Goal: Information Seeking & Learning: Learn about a topic

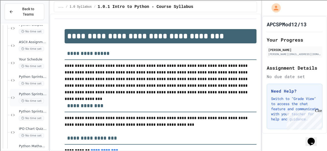
scroll to position [86, 0]
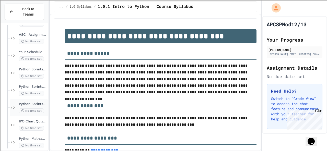
click at [33, 102] on span "Python Sprints #1c" at bounding box center [33, 104] width 28 height 4
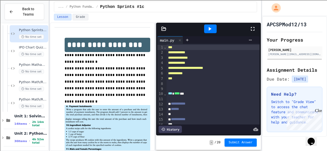
scroll to position [161, 0]
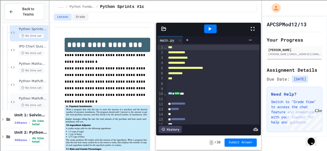
click at [25, 101] on div "Python Math/Random Modules 2C No time set" at bounding box center [33, 102] width 28 height 11
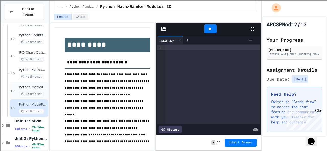
click at [26, 86] on span "Python Math/Random Modules 2B:" at bounding box center [33, 87] width 28 height 4
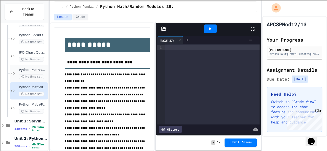
click at [32, 69] on span "Python Mathand Random Module 2A" at bounding box center [33, 70] width 28 height 4
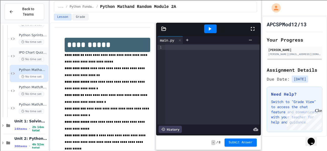
click at [34, 55] on div "IPO Chart Quiz Coded in Python No time set" at bounding box center [33, 56] width 28 height 11
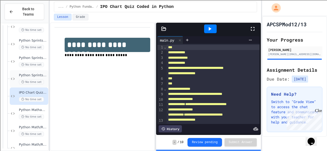
click at [19, 80] on span "No time set" at bounding box center [31, 82] width 25 height 5
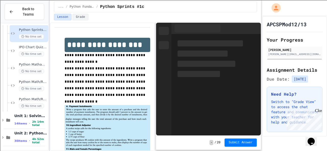
scroll to position [161, 0]
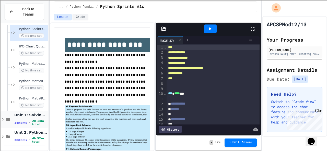
click at [3, 119] on icon at bounding box center [3, 119] width 2 height 2
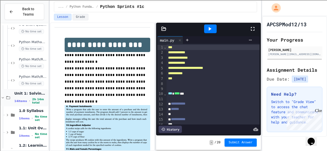
click at [2, 98] on icon at bounding box center [3, 97] width 5 height 5
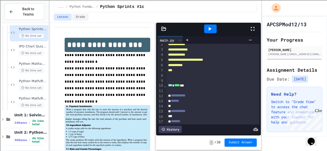
scroll to position [21, 0]
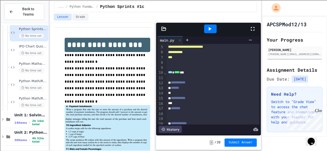
click at [319, 109] on div "Close" at bounding box center [318, 112] width 6 height 6
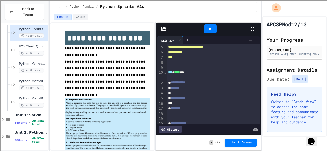
scroll to position [8, 0]
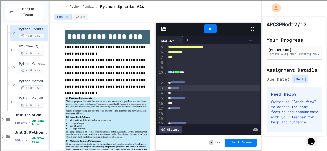
click at [188, 90] on div "******" at bounding box center [212, 88] width 93 height 5
click at [201, 83] on div "**********" at bounding box center [212, 82] width 93 height 5
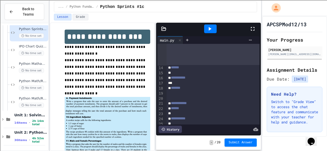
scroll to position [102, 0]
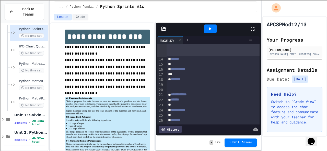
click at [200, 97] on div "**********" at bounding box center [212, 94] width 93 height 5
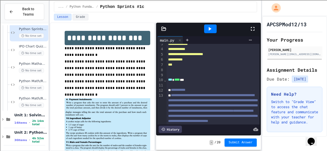
scroll to position [0, 0]
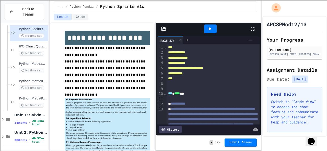
click at [189, 79] on div "***" at bounding box center [212, 78] width 93 height 5
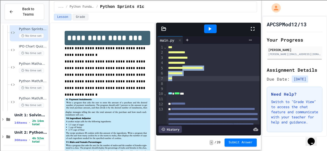
drag, startPoint x: 192, startPoint y: 69, endPoint x: 197, endPoint y: 82, distance: 14.0
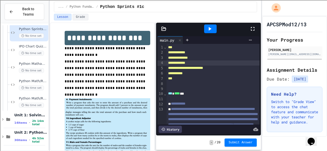
click at [197, 66] on div "**********" at bounding box center [212, 68] width 93 height 5
click at [39, 51] on span "No time set" at bounding box center [31, 53] width 25 height 5
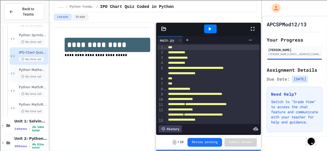
click at [38, 74] on div "Python Mathand Random Module 2A No time set" at bounding box center [33, 73] width 28 height 11
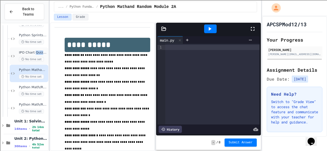
click at [35, 55] on div "IPO Chart Quiz Coded in Python No time set" at bounding box center [33, 56] width 28 height 11
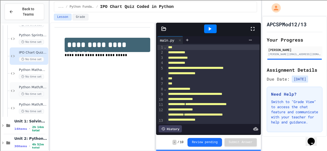
click at [34, 82] on div "Python Math/Random Modules 2B: No time set" at bounding box center [29, 90] width 39 height 17
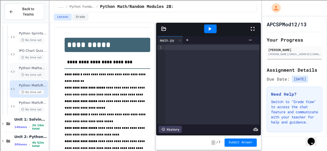
click at [35, 75] on span "No time set" at bounding box center [31, 75] width 25 height 5
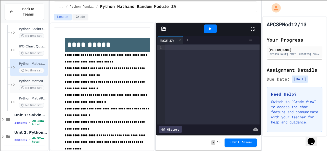
click at [36, 96] on div "Python Math/Random Modules 2C No time set" at bounding box center [29, 101] width 39 height 17
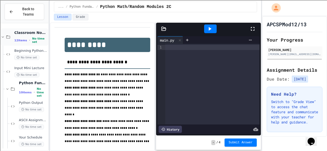
click at [26, 31] on span "Classroom Notes" at bounding box center [30, 32] width 33 height 5
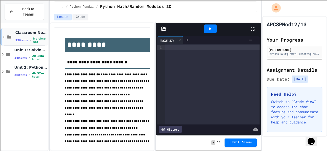
click at [27, 36] on div "Classroom Notes 12 items • No time set" at bounding box center [31, 37] width 32 height 14
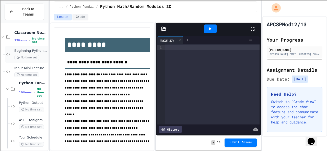
click at [21, 51] on span "Beginning Python Demo" at bounding box center [30, 51] width 33 height 4
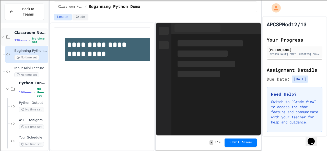
click at [8, 39] on div "Classroom Notes 12 items • No time set" at bounding box center [25, 36] width 48 height 17
